Goal: Navigation & Orientation: Find specific page/section

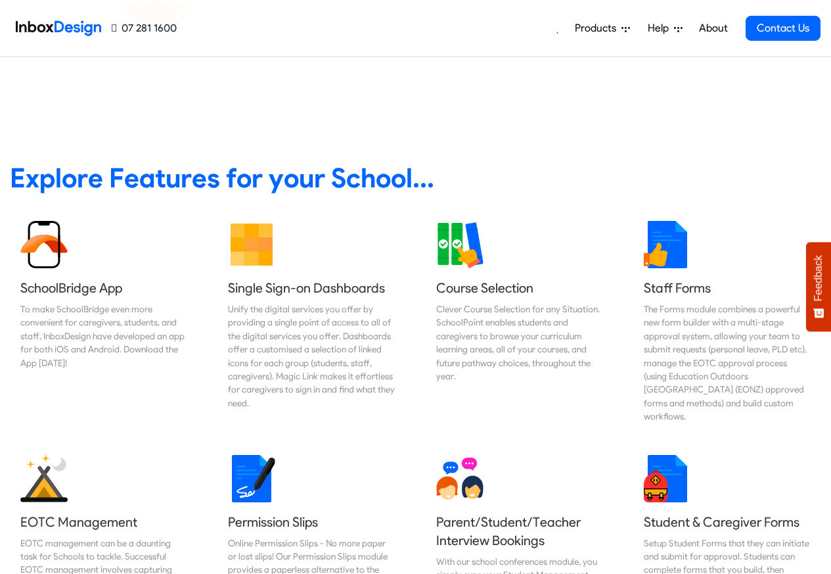
scroll to position [473, 0]
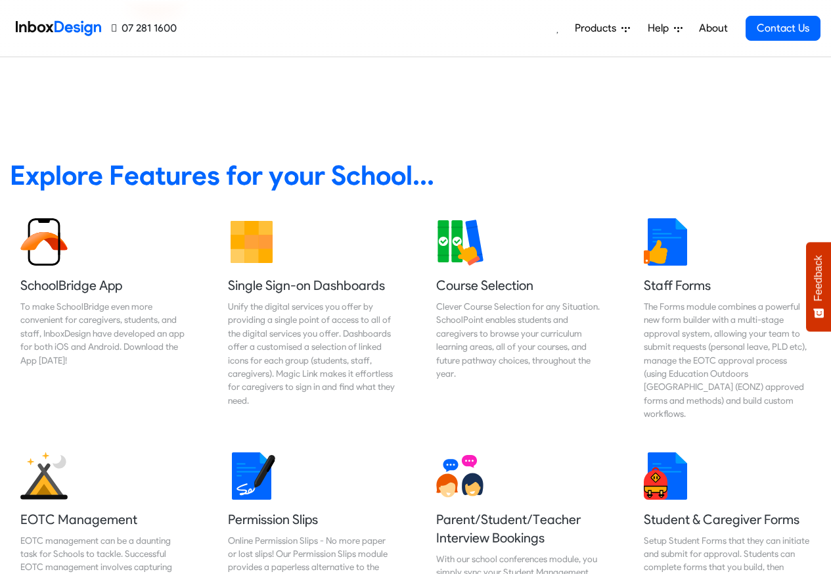
click at [713, 28] on link "About" at bounding box center [713, 28] width 36 height 26
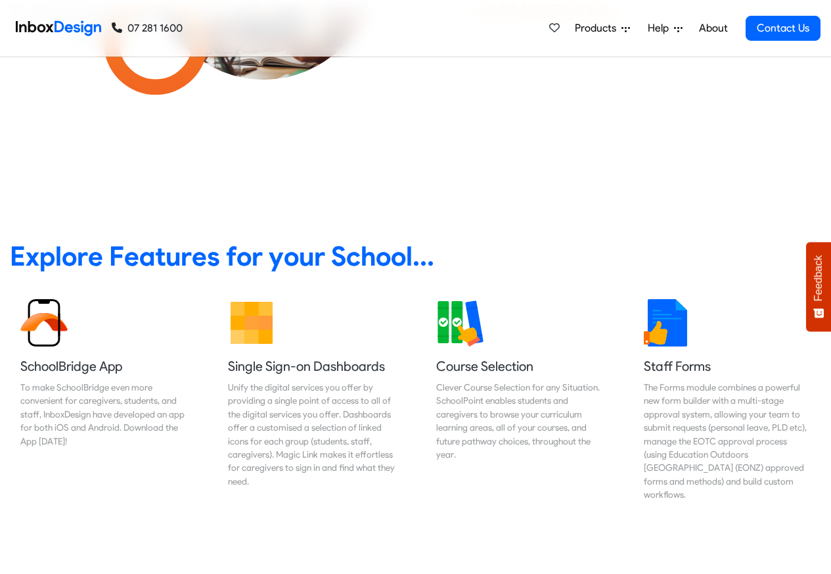
scroll to position [394, 0]
